Goal: Task Accomplishment & Management: Manage account settings

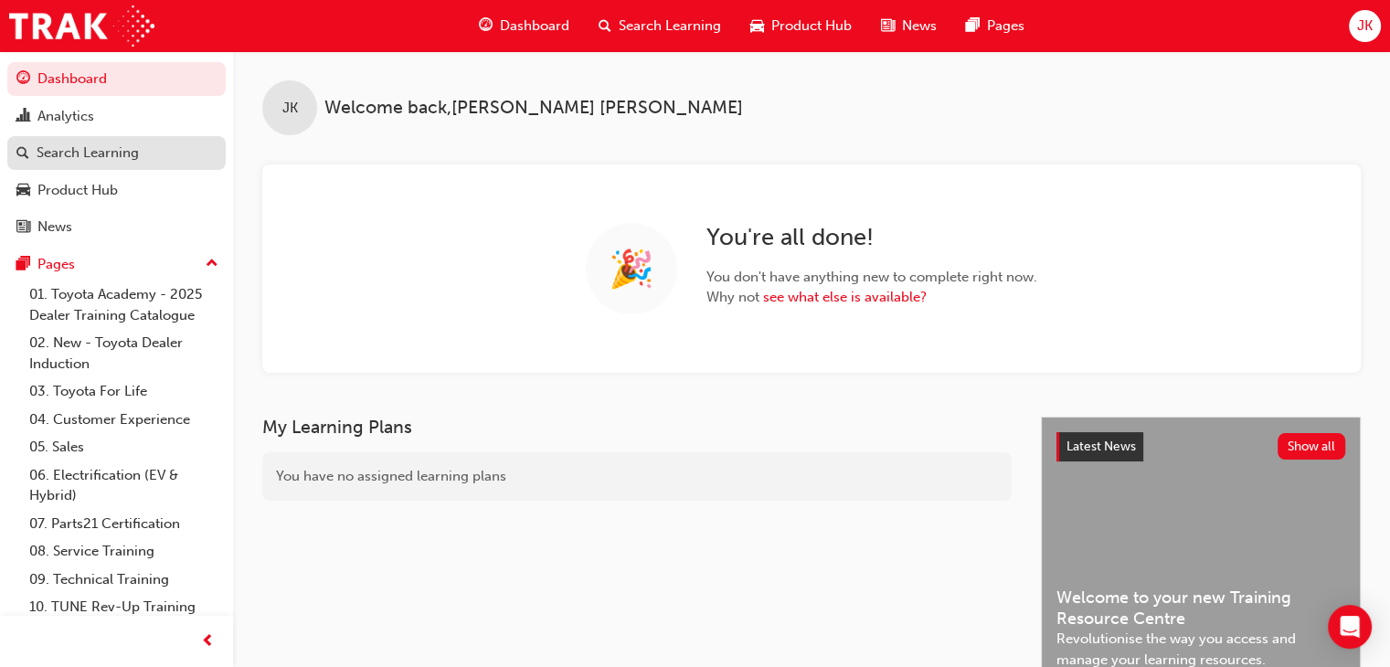
click at [66, 154] on div "Search Learning" at bounding box center [88, 153] width 102 height 21
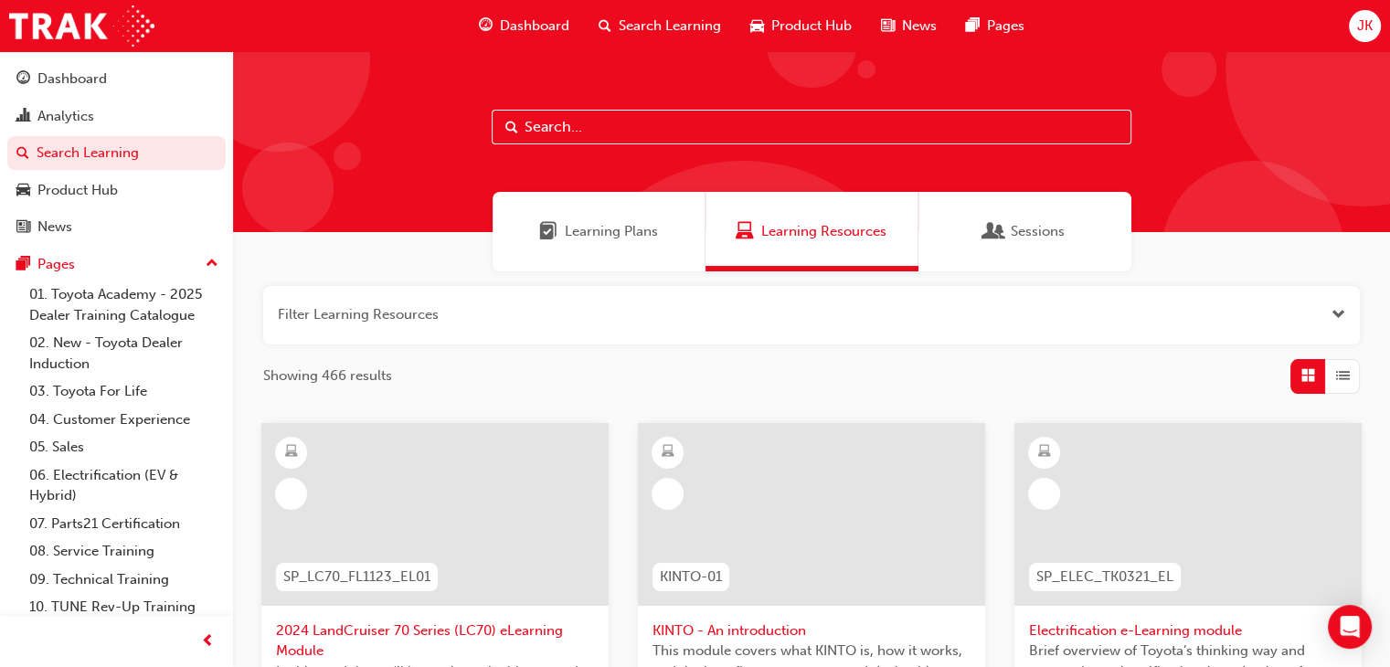
click at [534, 118] on input "text" at bounding box center [812, 127] width 640 height 35
type input "gcs"
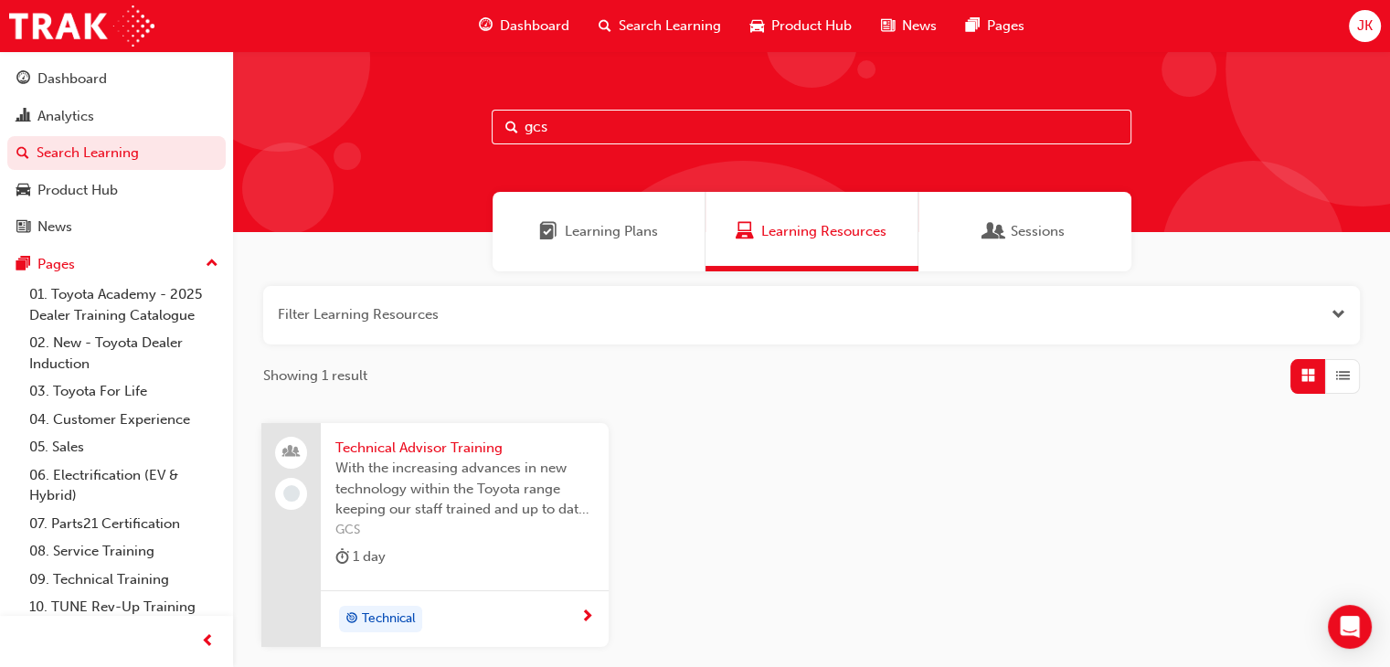
click at [418, 451] on span "Technical Advisor Training" at bounding box center [464, 448] width 259 height 21
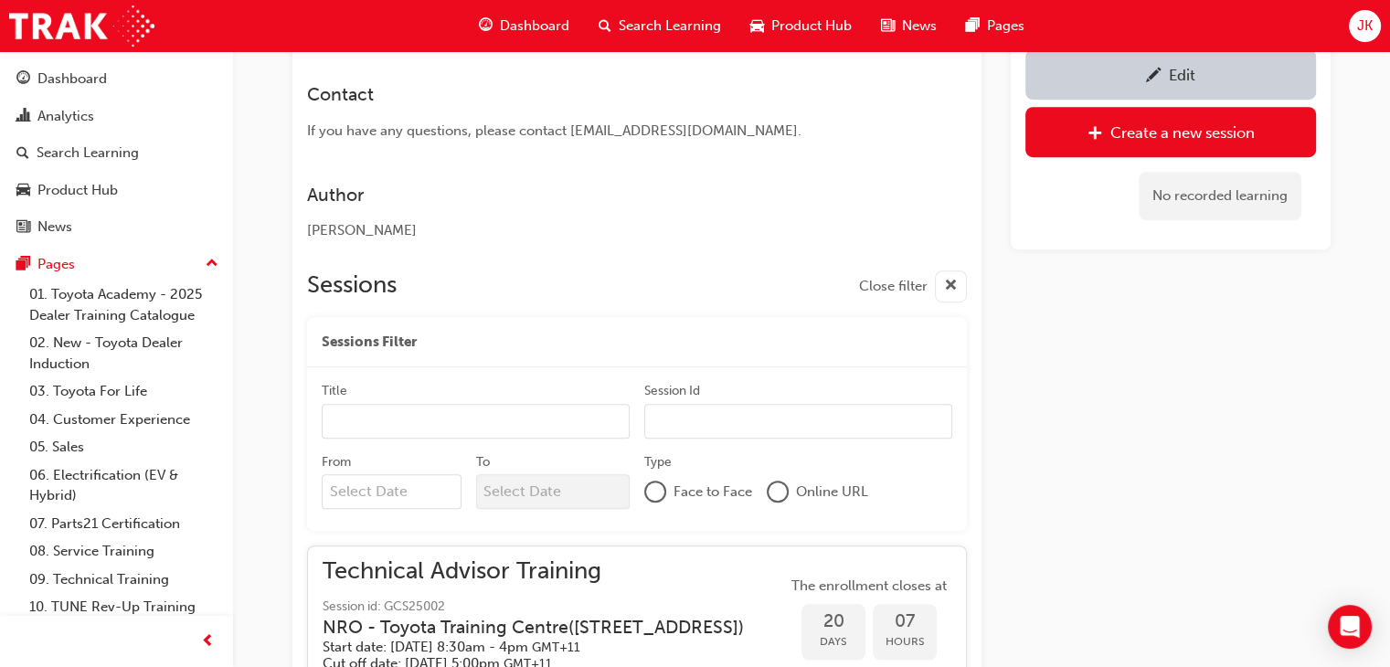
scroll to position [1013, 0]
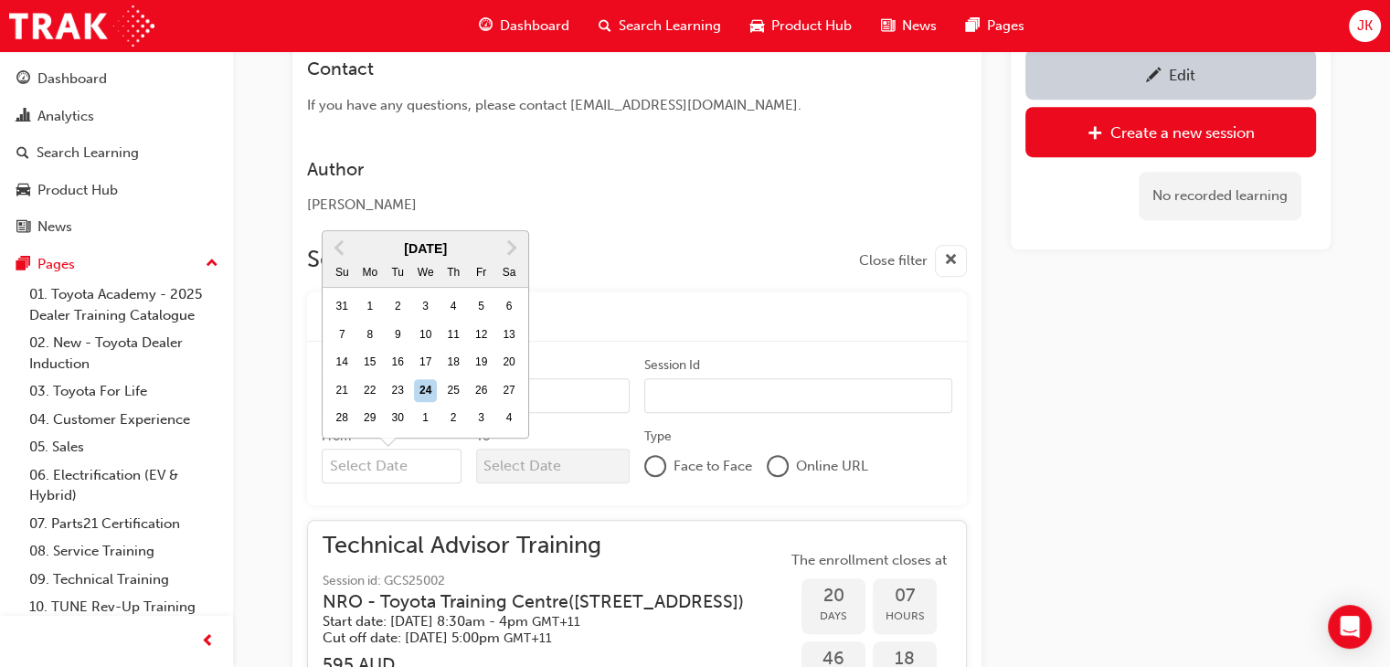
click at [352, 462] on input "From Previous Month Next Month [DATE] Su Mo Tu We Th Fr Sa 31 1 2 3 4 5 6 7 8 9…" at bounding box center [392, 466] width 140 height 35
click at [402, 379] on div "23" at bounding box center [398, 391] width 24 height 24
click at [402, 449] on input "From Previous Month Next Month [DATE] Su Mo Tu We Th Fr Sa 31 1 2 3 4 5 6 7 8 9…" at bounding box center [392, 466] width 140 height 35
type input "[DATE]"
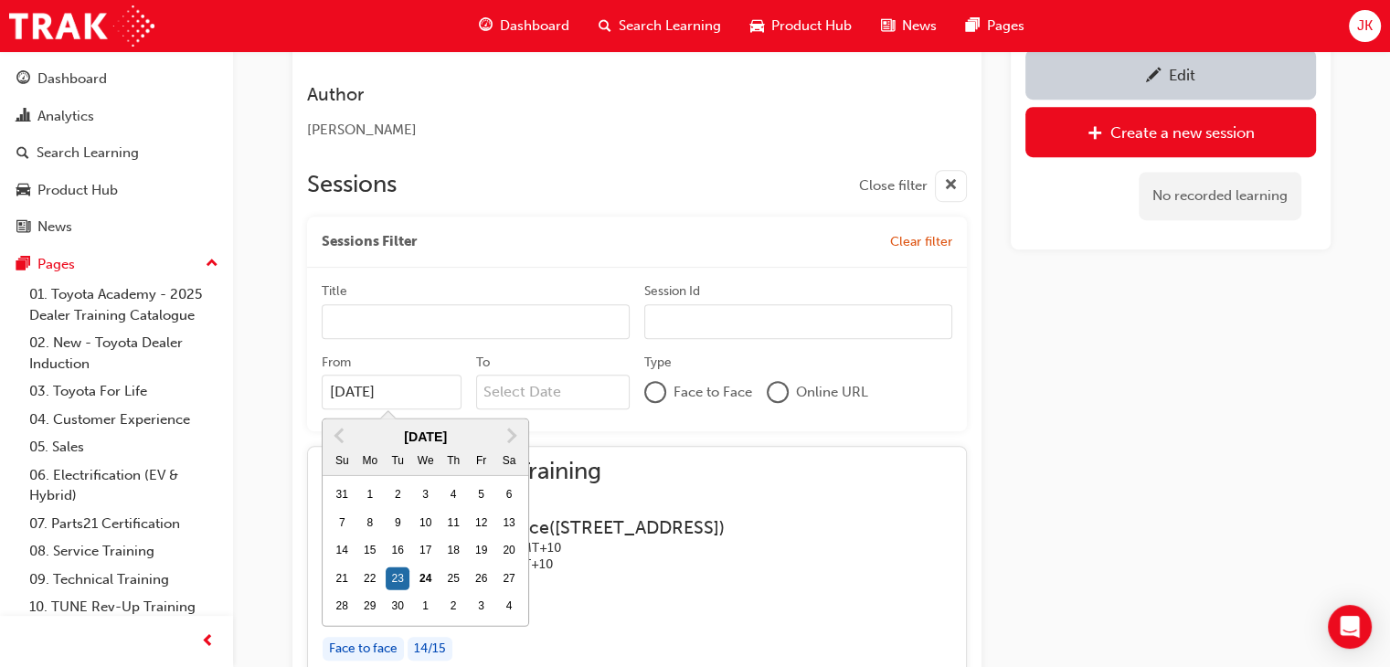
scroll to position [1196, 0]
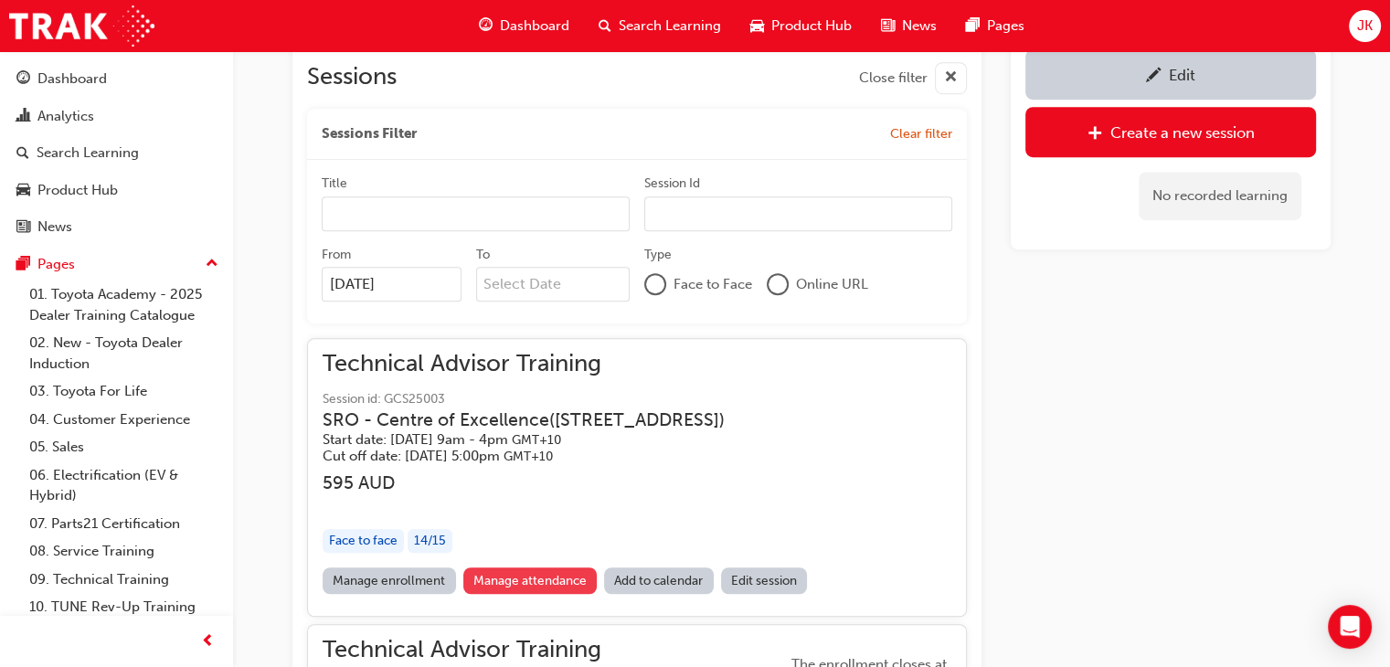
click at [534, 594] on link "Manage attendance" at bounding box center [530, 581] width 134 height 27
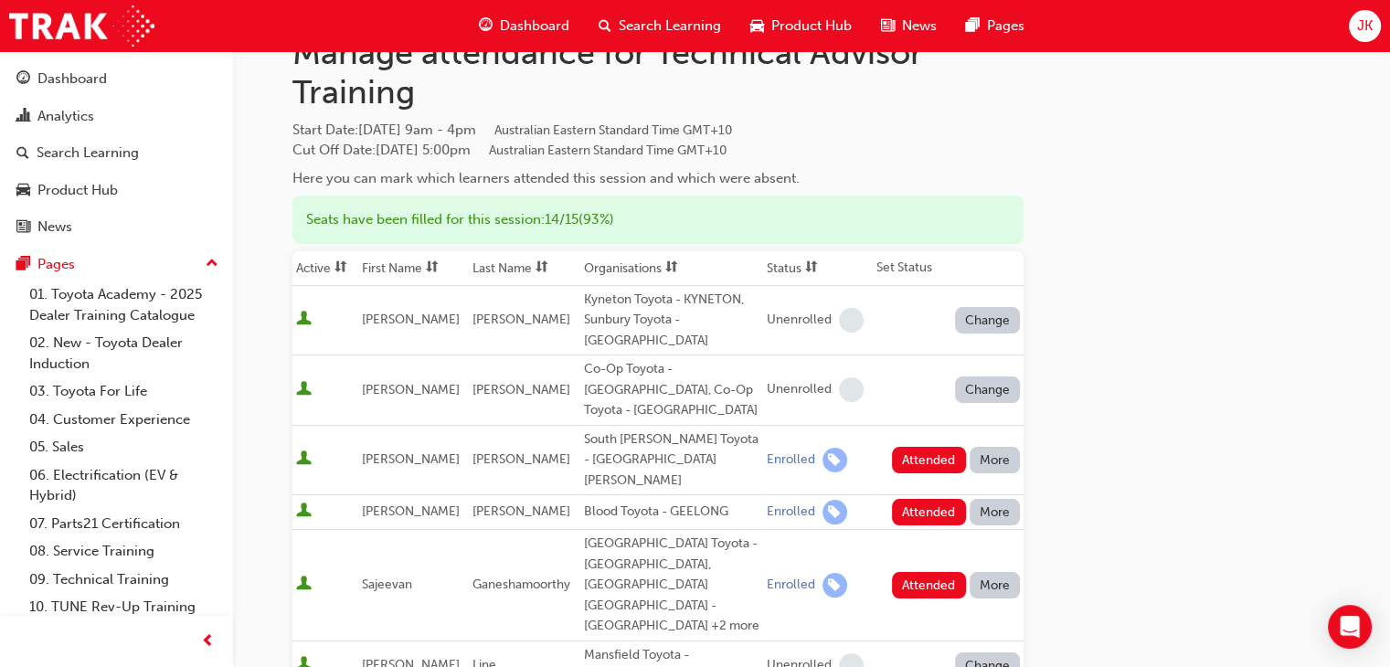
scroll to position [183, 0]
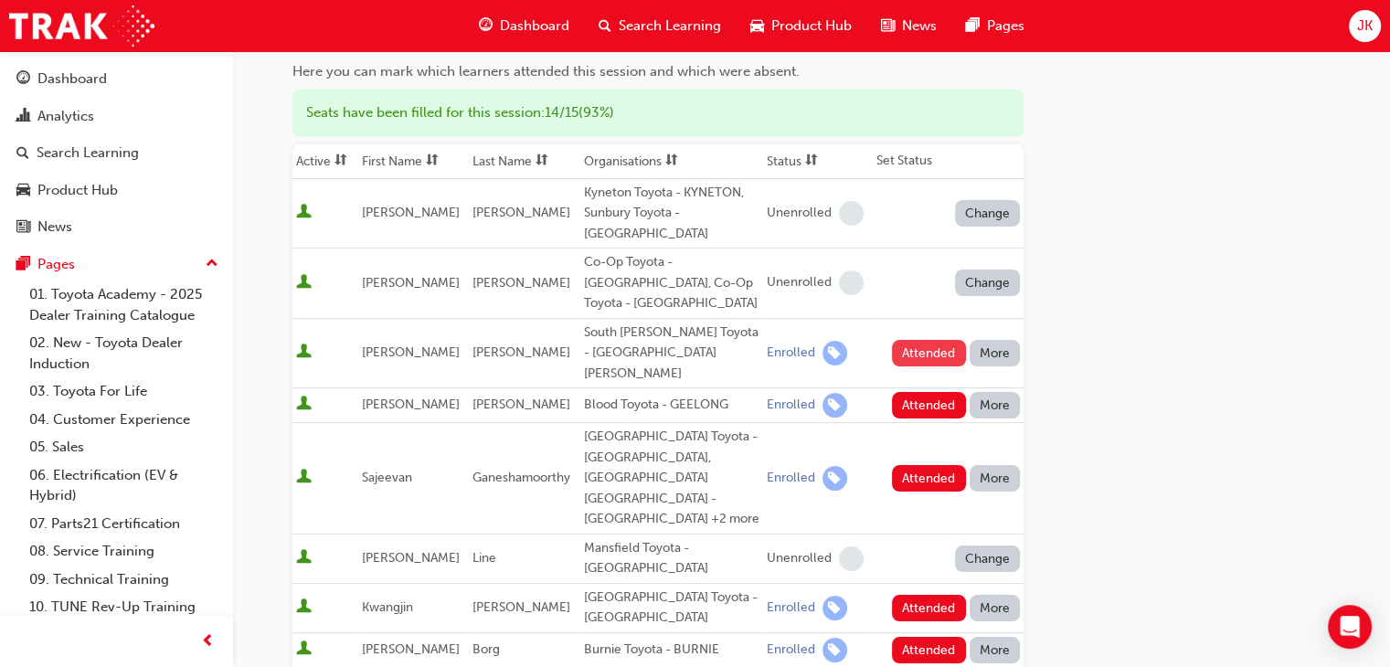
click at [929, 340] on button "Attended" at bounding box center [929, 353] width 74 height 27
click at [934, 392] on button "Attended" at bounding box center [929, 405] width 74 height 27
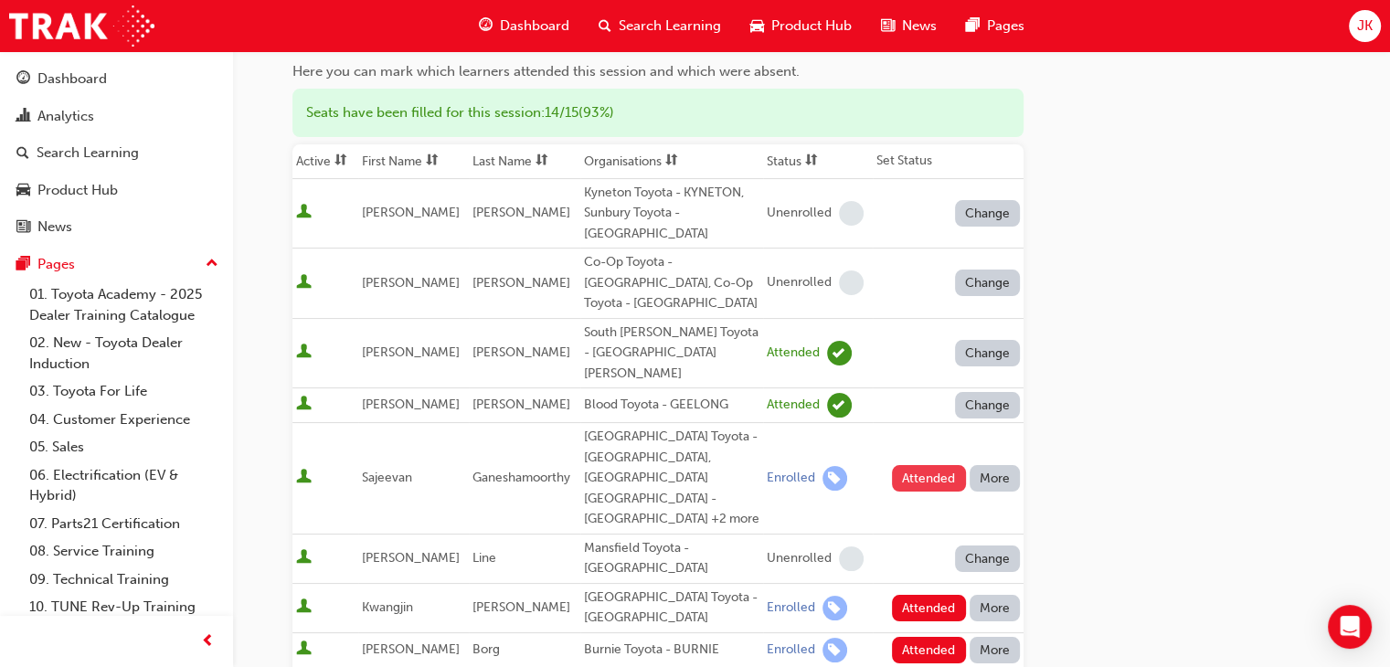
click at [916, 465] on button "Attended" at bounding box center [929, 478] width 74 height 27
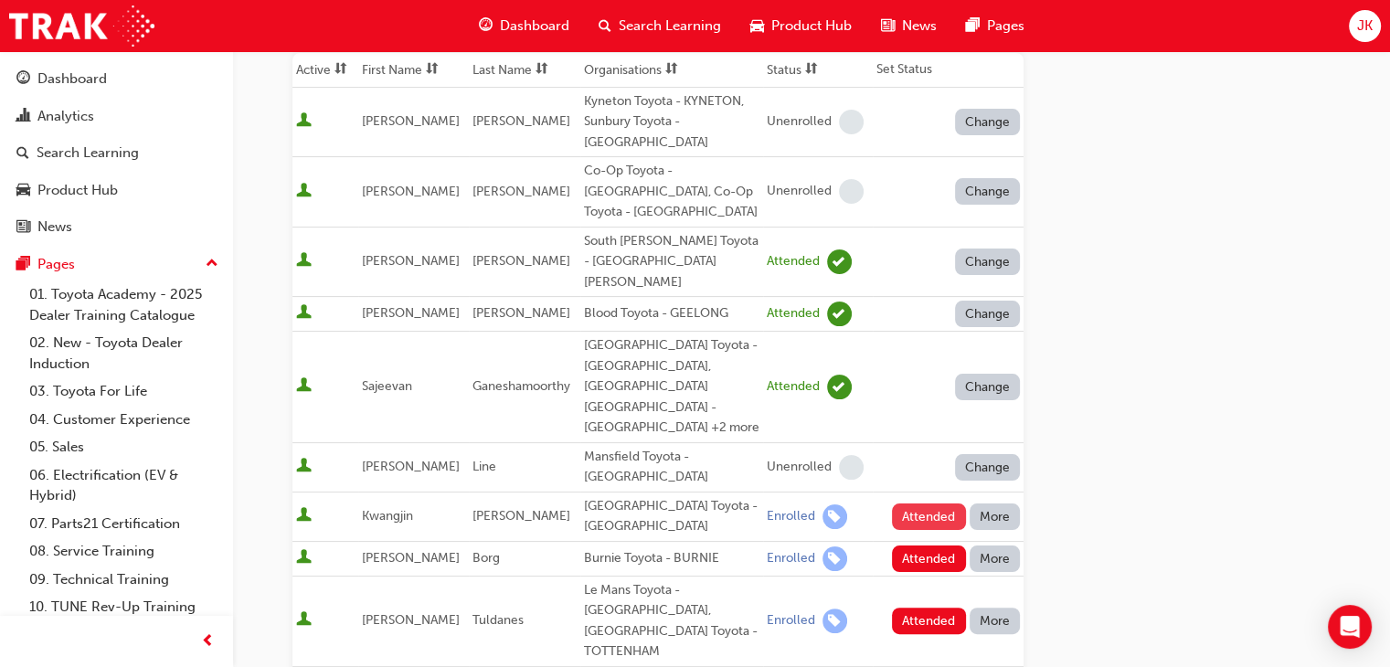
click at [911, 504] on button "Attended" at bounding box center [929, 517] width 74 height 27
click at [925, 546] on button "Attended" at bounding box center [929, 559] width 74 height 27
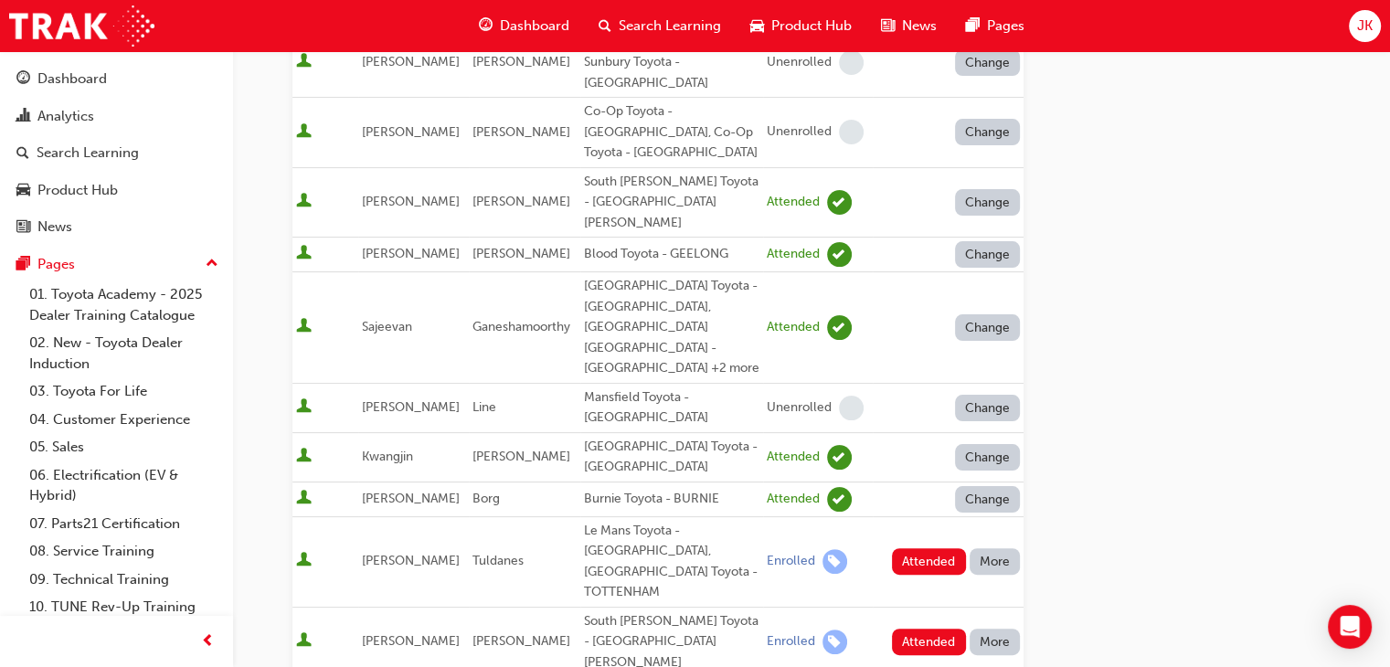
scroll to position [366, 0]
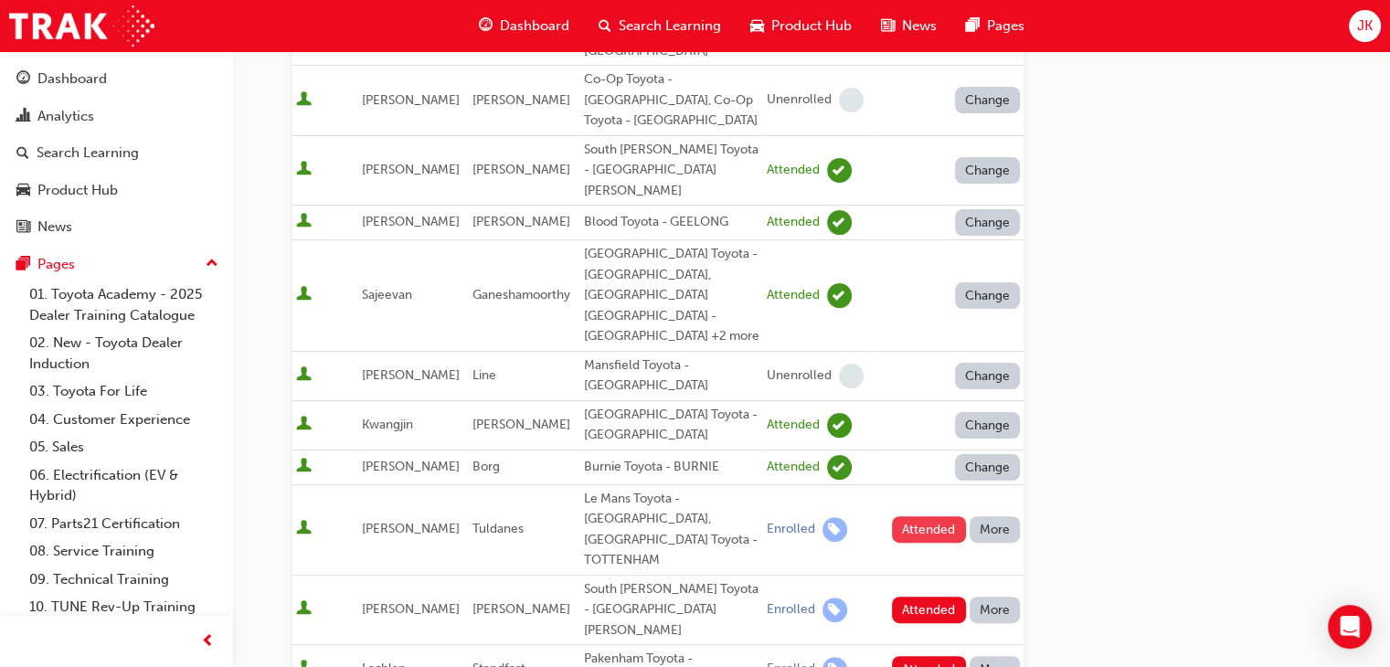
click at [928, 516] on button "Attended" at bounding box center [929, 529] width 74 height 27
click at [910, 597] on button "Attended" at bounding box center [929, 610] width 74 height 27
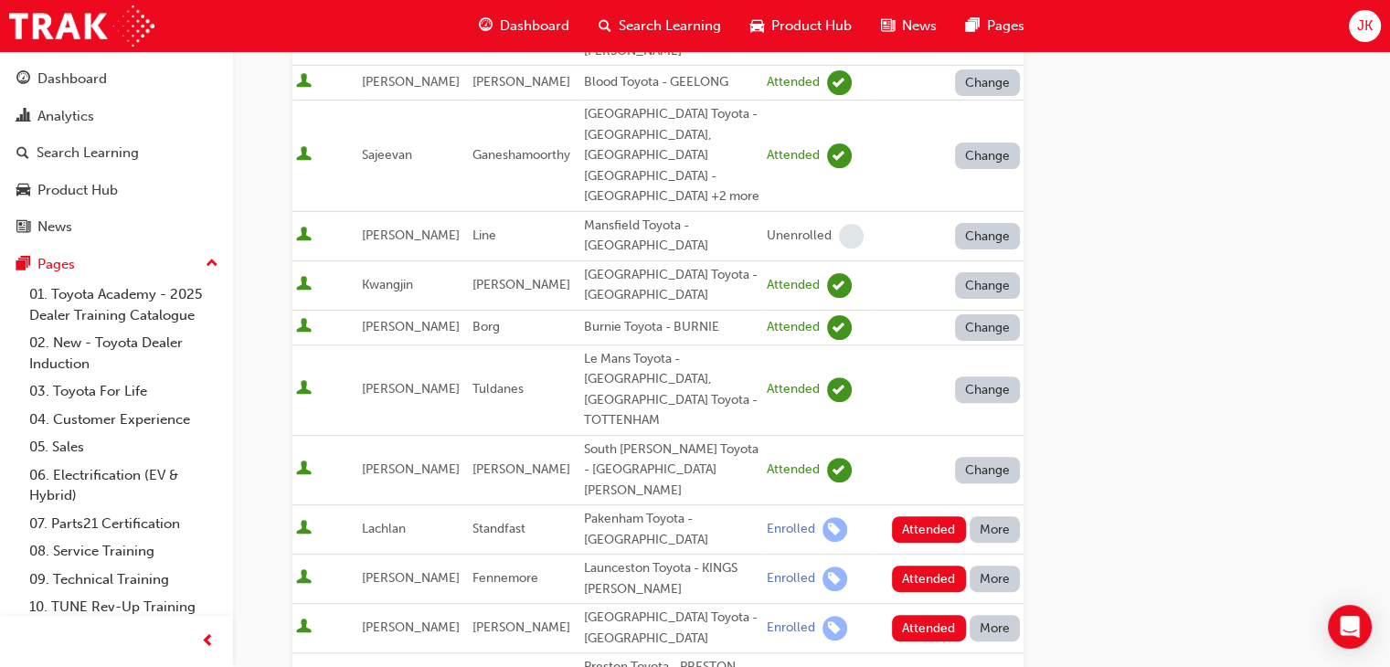
scroll to position [548, 0]
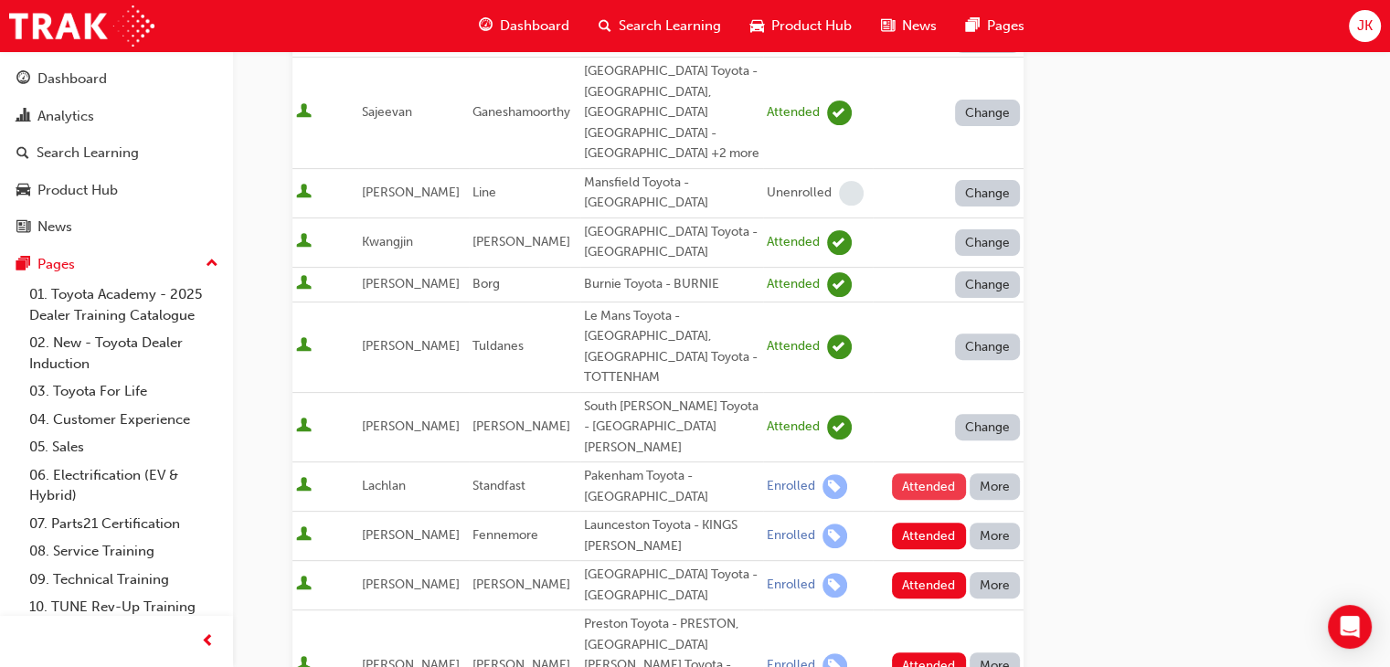
click at [917, 473] on button "Attended" at bounding box center [929, 486] width 74 height 27
click at [917, 523] on button "Attended" at bounding box center [929, 536] width 74 height 27
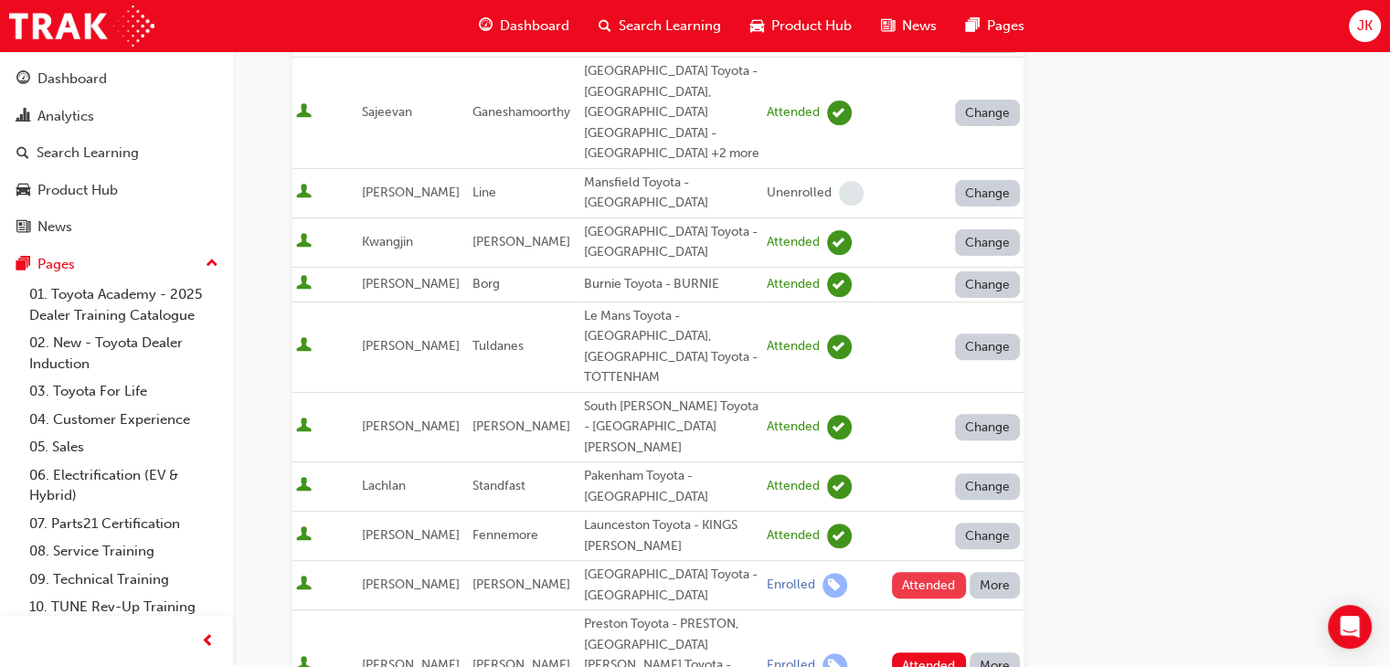
click at [914, 572] on button "Attended" at bounding box center [929, 585] width 74 height 27
click at [912, 653] on button "Attended" at bounding box center [929, 666] width 74 height 27
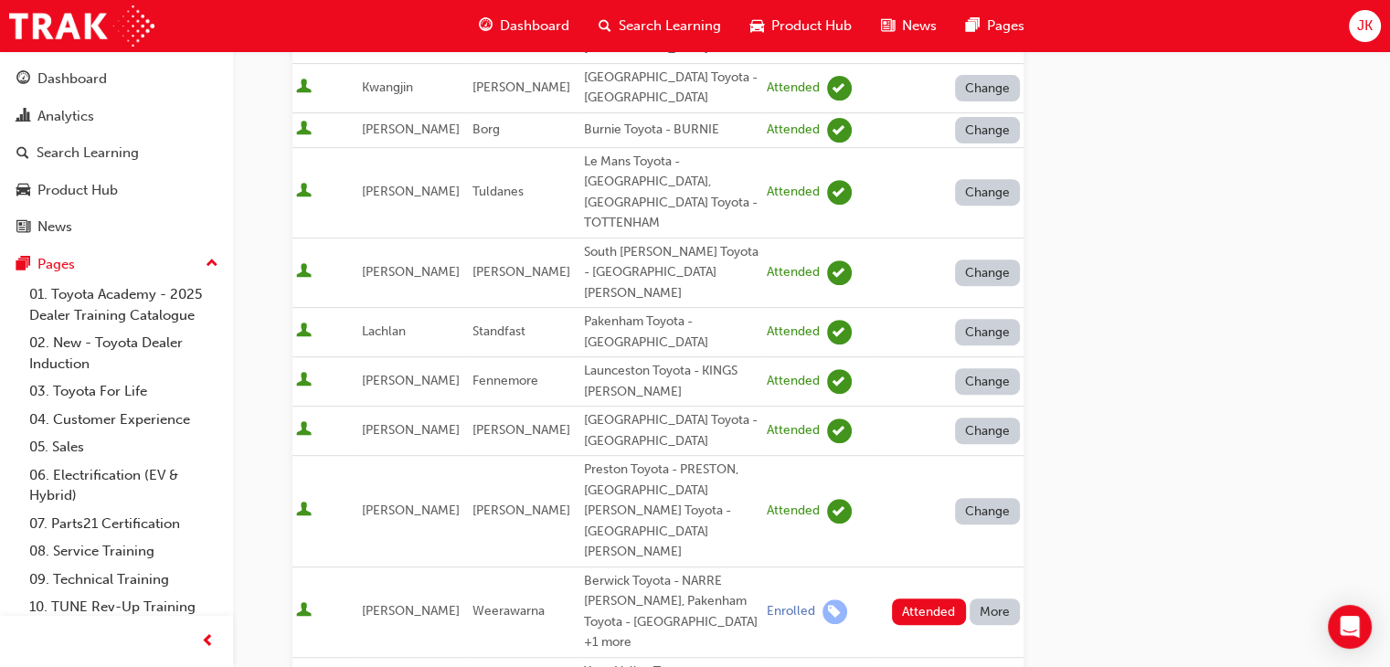
scroll to position [731, 0]
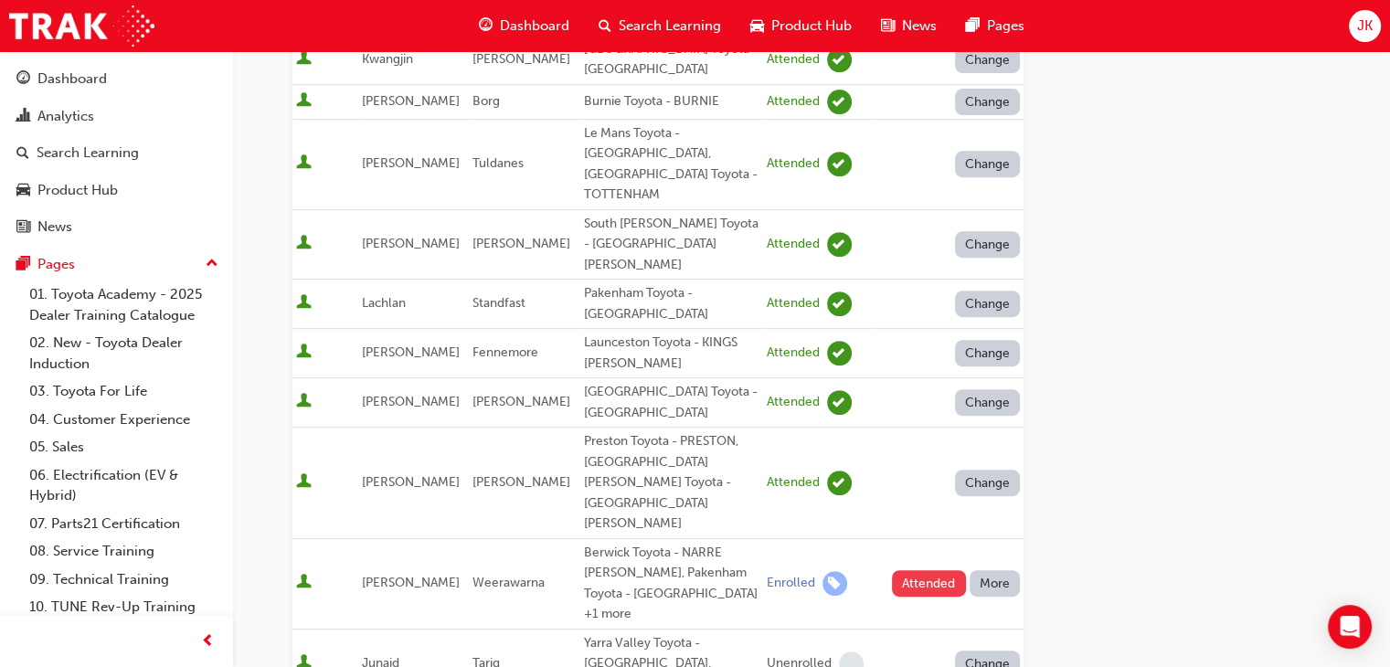
click at [916, 570] on button "Attended" at bounding box center [929, 583] width 74 height 27
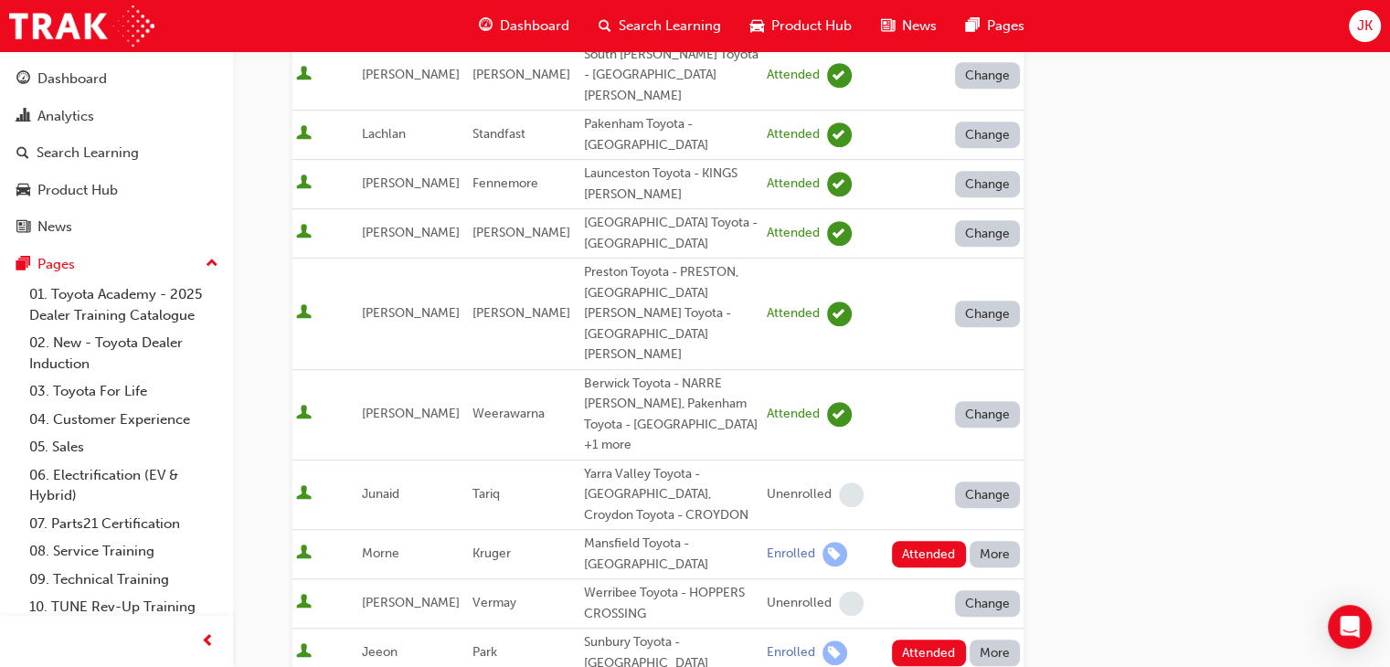
scroll to position [914, 0]
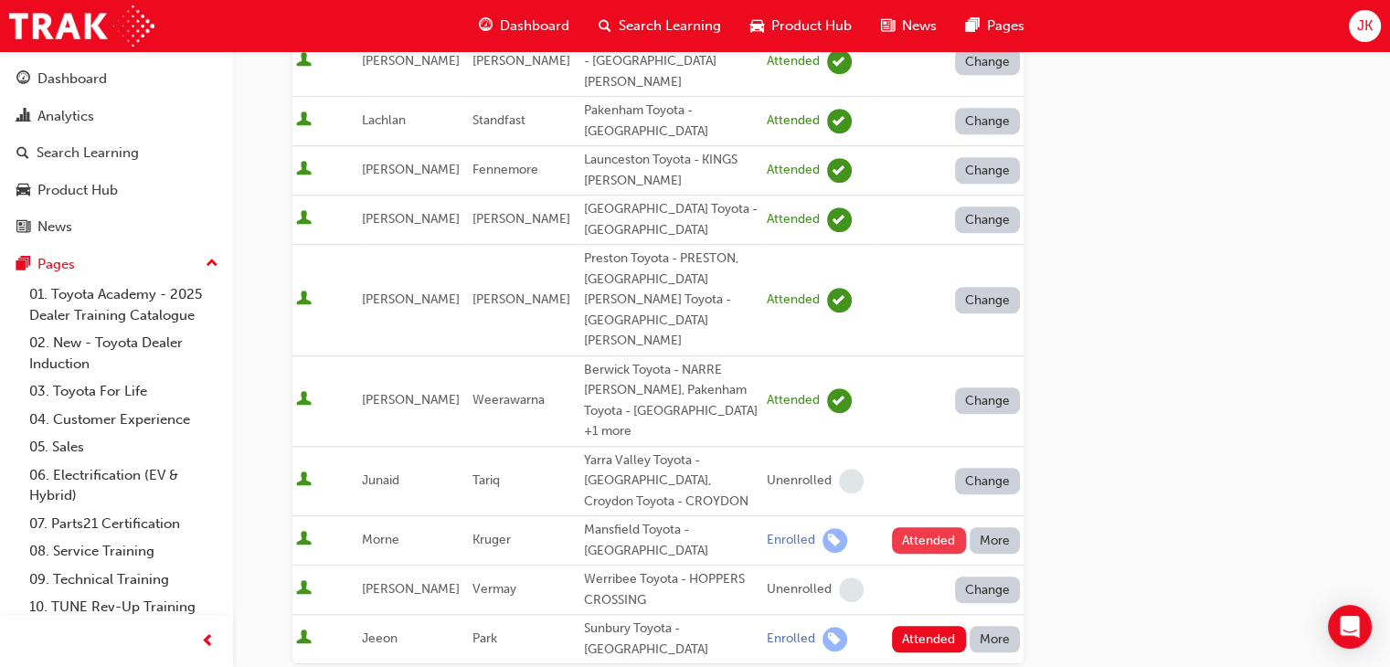
click at [918, 527] on button "Attended" at bounding box center [929, 540] width 74 height 27
click at [919, 626] on button "Attended" at bounding box center [929, 639] width 74 height 27
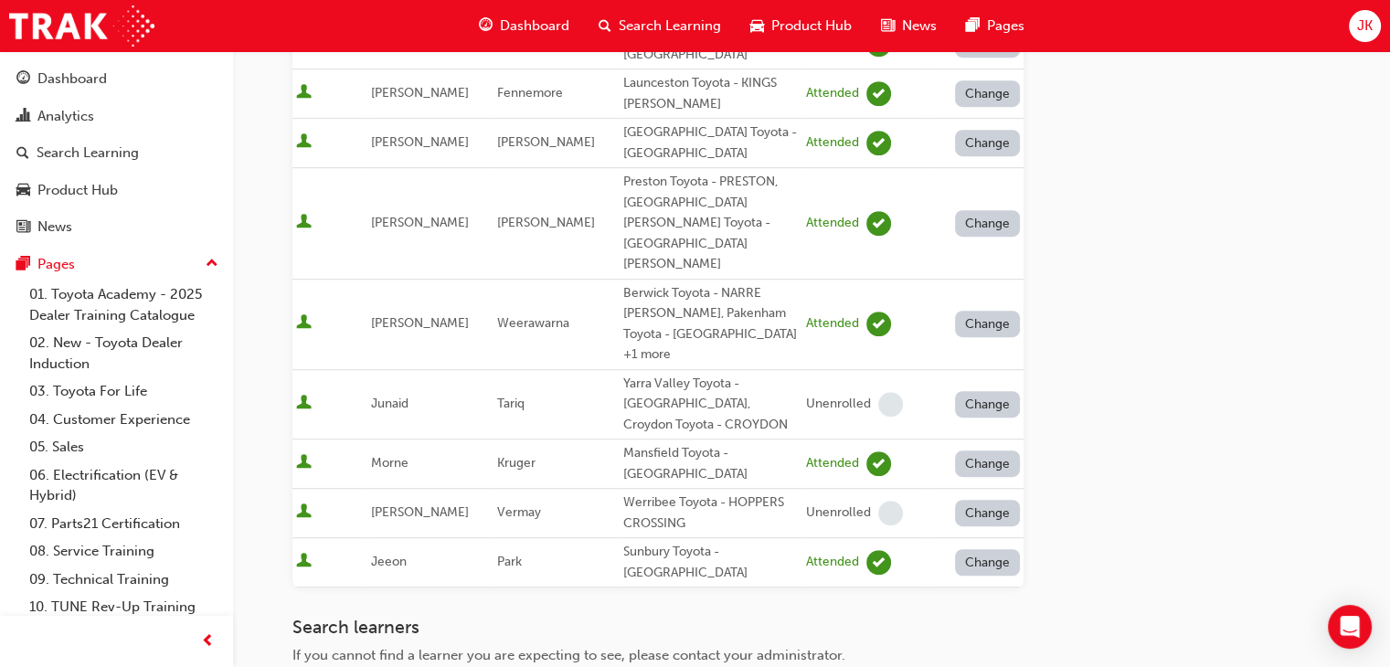
scroll to position [1097, 0]
